Goal: Information Seeking & Learning: Learn about a topic

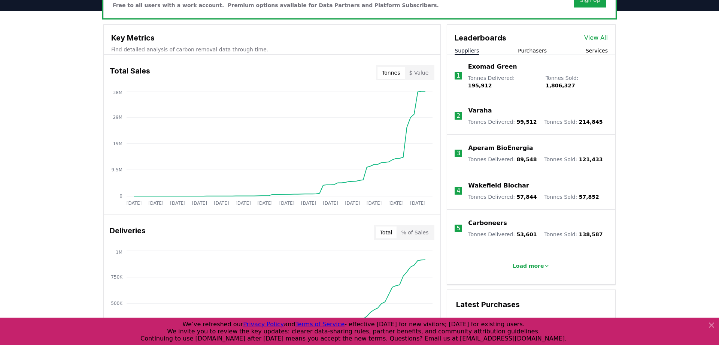
scroll to position [257, 0]
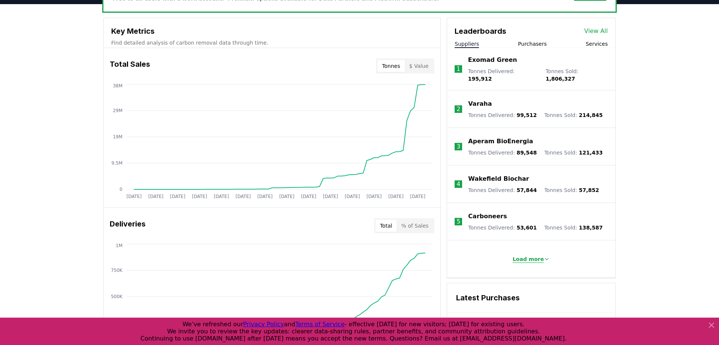
click at [528, 256] on p "Load more" at bounding box center [528, 258] width 31 height 7
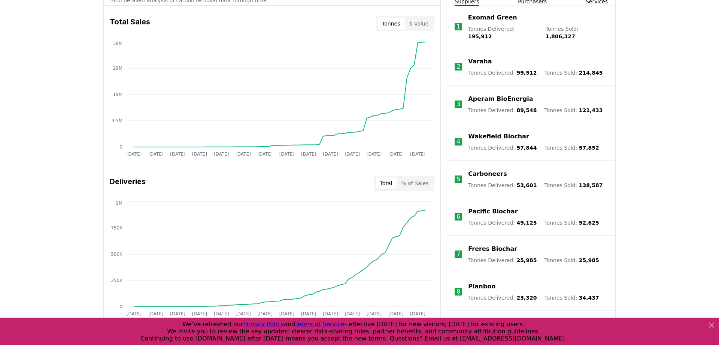
scroll to position [295, 0]
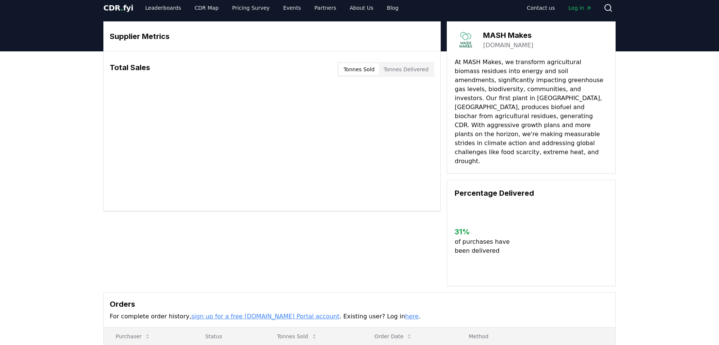
scroll to position [6, 0]
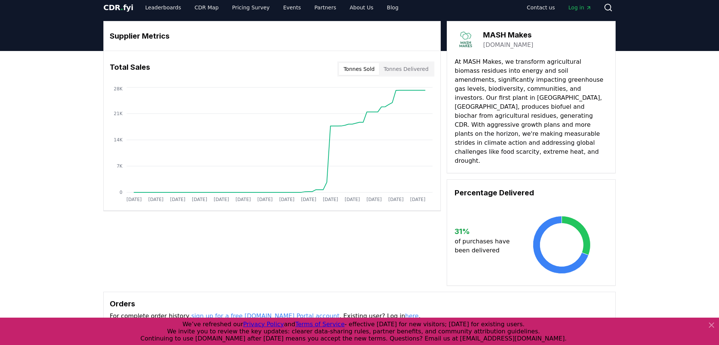
click at [396, 70] on button "Tonnes Delivered" at bounding box center [406, 69] width 54 height 12
